Goal: Task Accomplishment & Management: Use online tool/utility

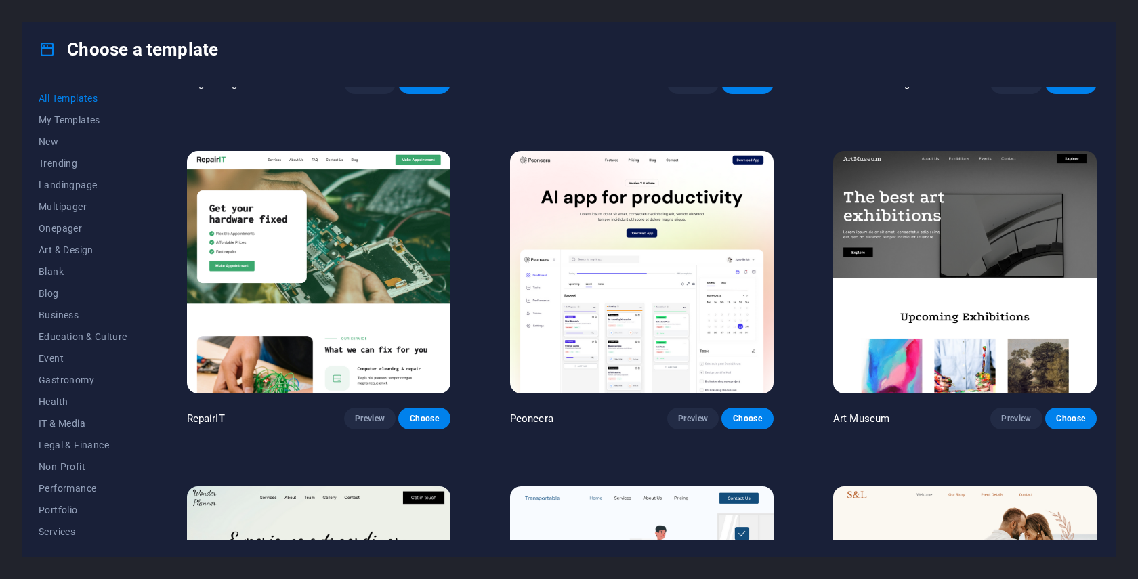
scroll to position [278, 0]
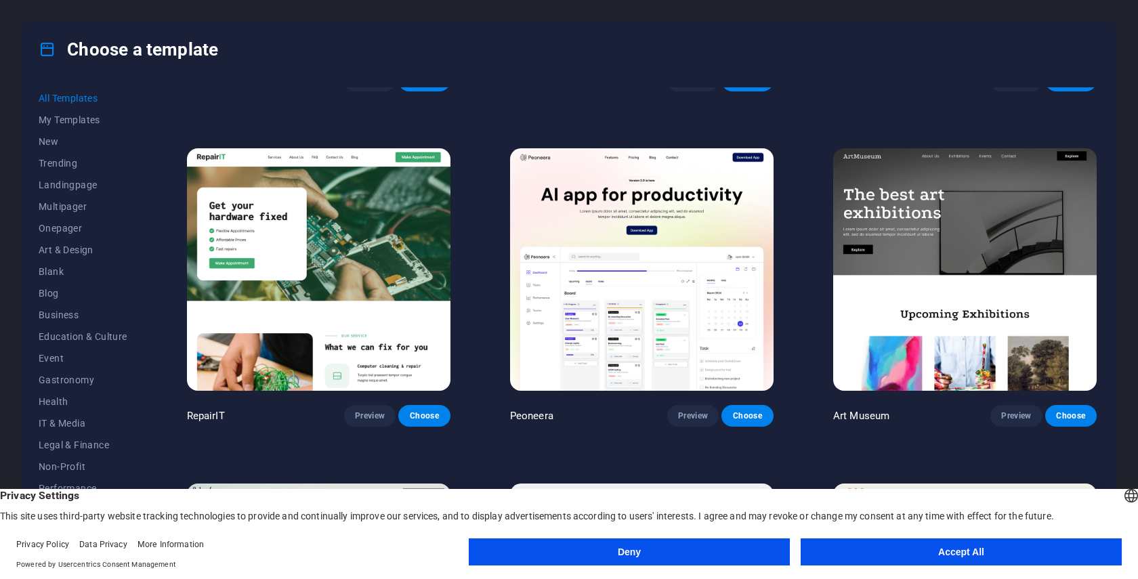
click at [945, 559] on button "Accept All" at bounding box center [961, 552] width 321 height 27
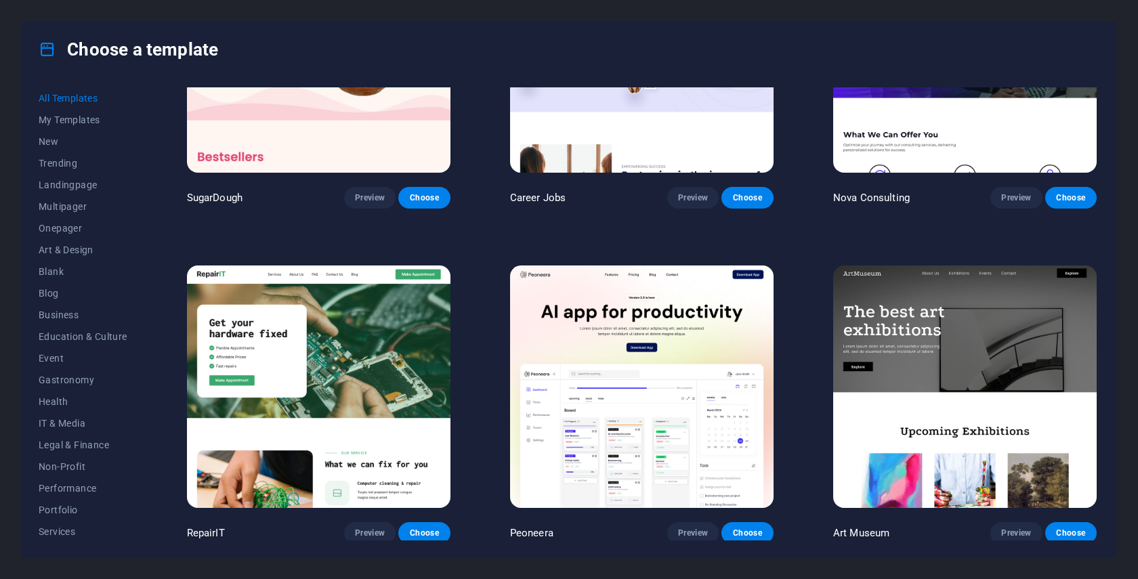
scroll to position [0, 0]
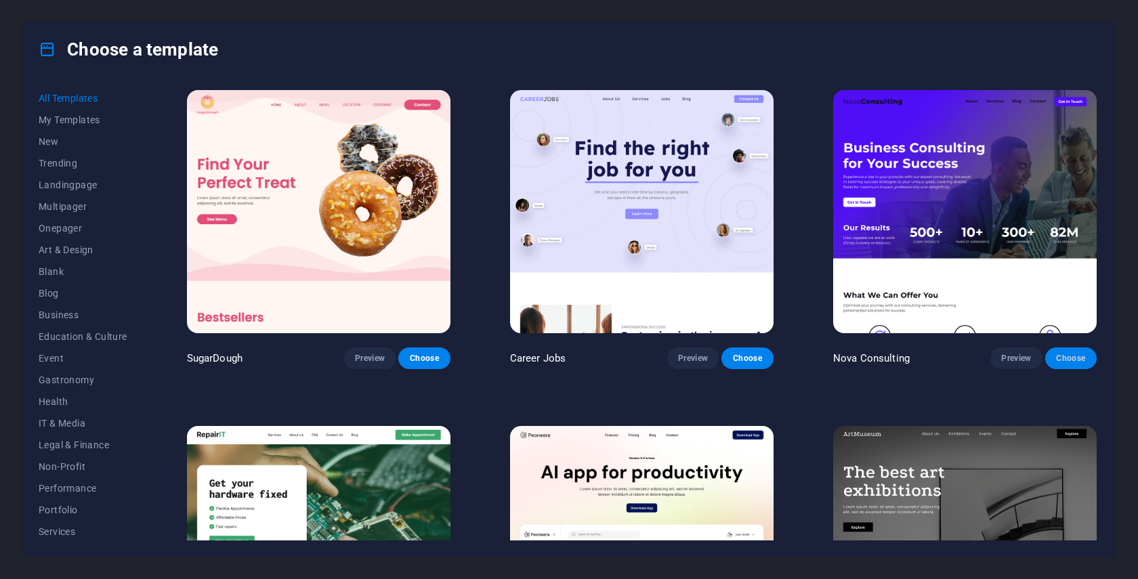
click at [1064, 348] on button "Choose" at bounding box center [1071, 359] width 51 height 22
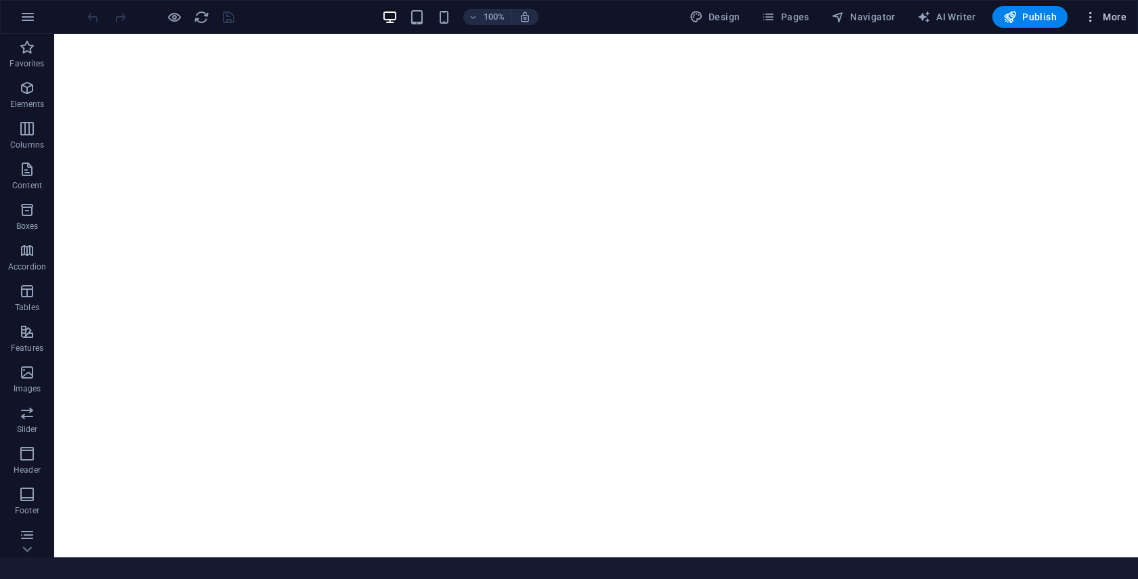
click at [1110, 18] on span "More" at bounding box center [1105, 17] width 43 height 14
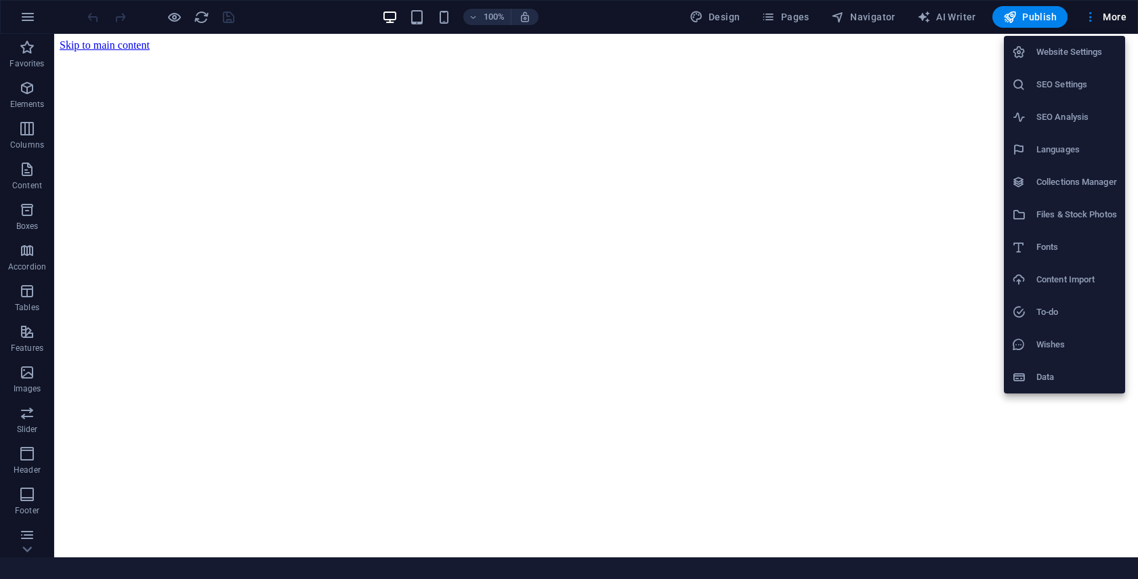
scroll to position [408, 0]
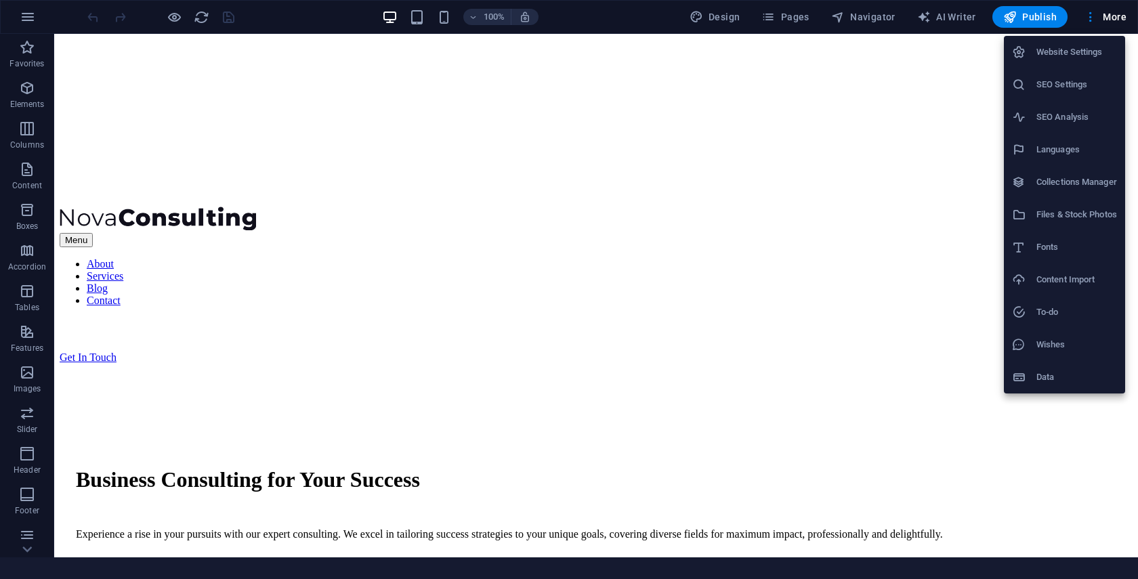
click at [813, 219] on div at bounding box center [569, 289] width 1138 height 579
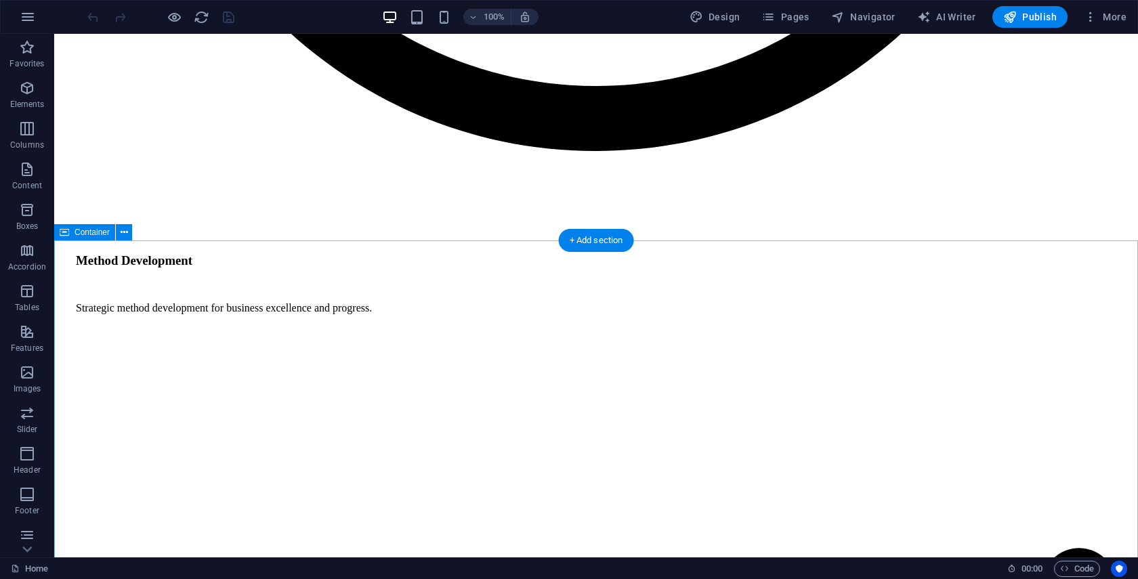
scroll to position [2487, 0]
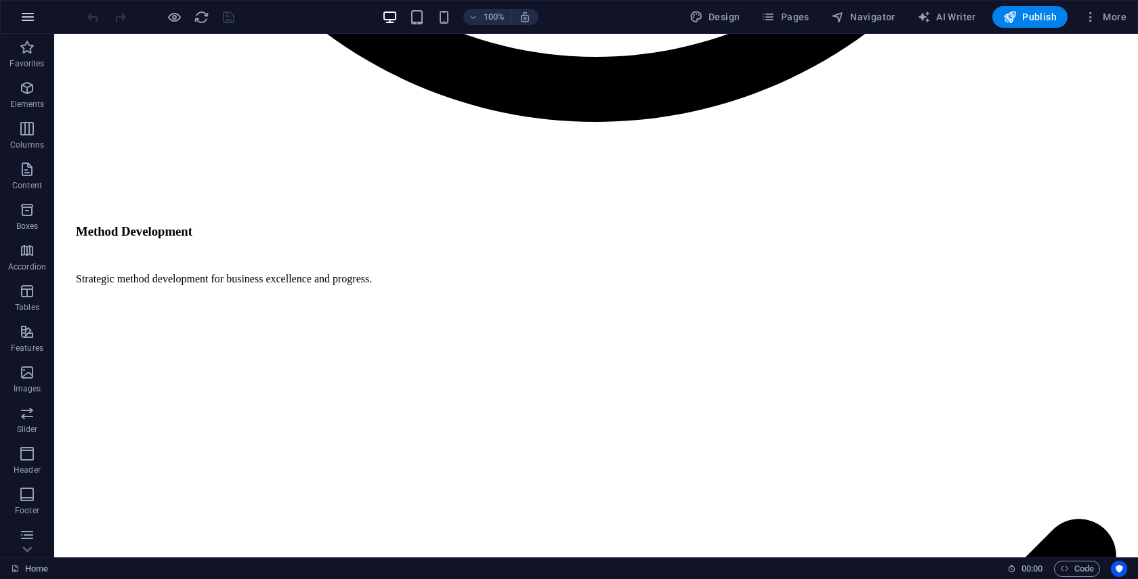
click at [20, 16] on icon "button" at bounding box center [28, 17] width 16 height 16
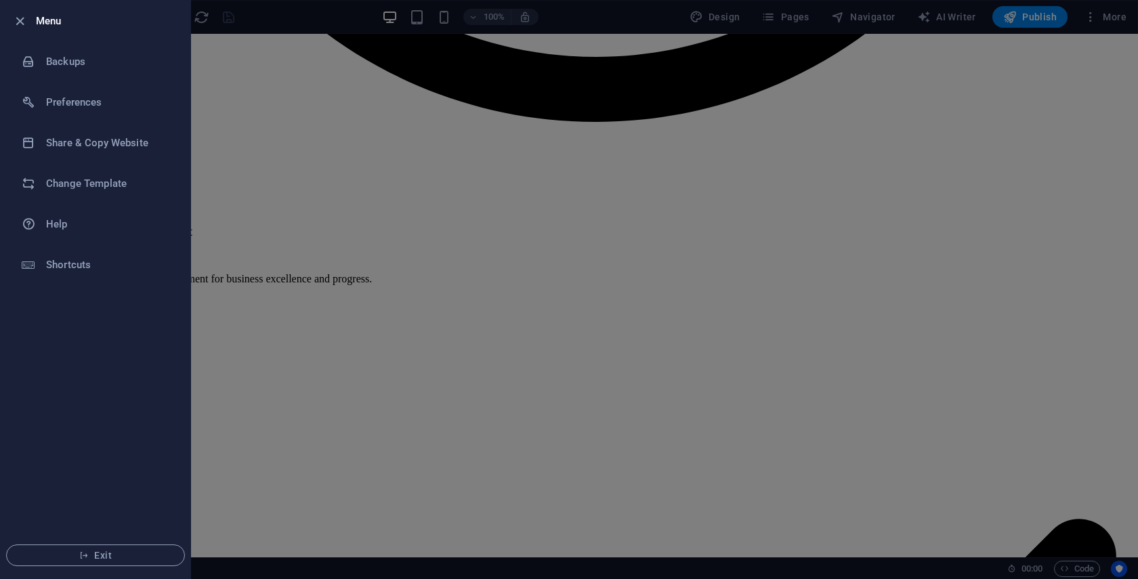
click at [20, 16] on icon "button" at bounding box center [20, 22] width 16 height 16
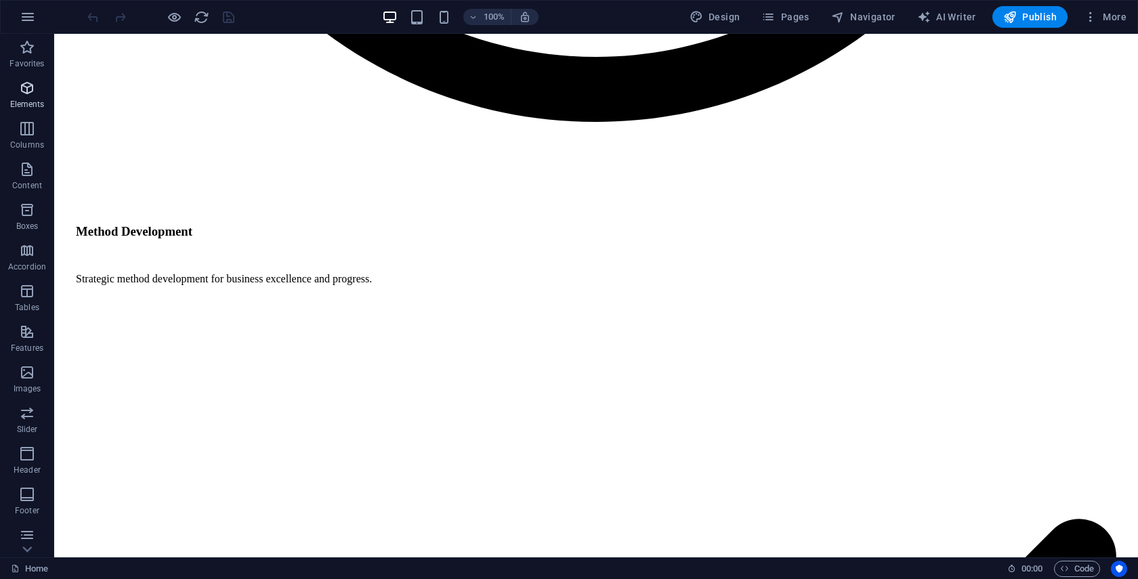
click at [32, 81] on icon "button" at bounding box center [27, 88] width 16 height 16
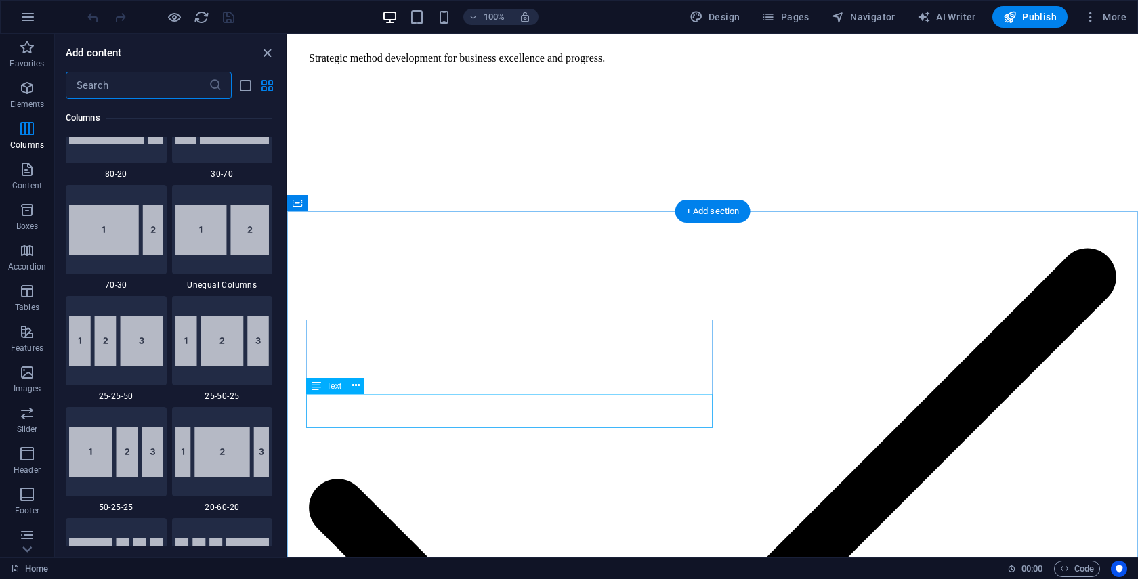
scroll to position [3126, 0]
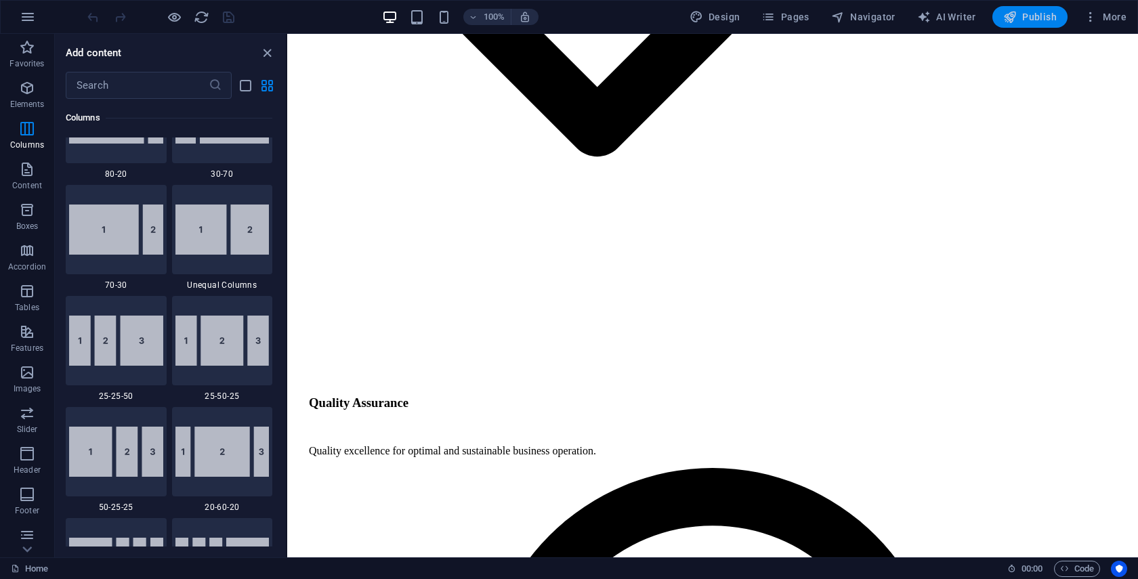
click at [1012, 26] on button "Publish" at bounding box center [1030, 17] width 75 height 22
